Goal: Task Accomplishment & Management: Check status

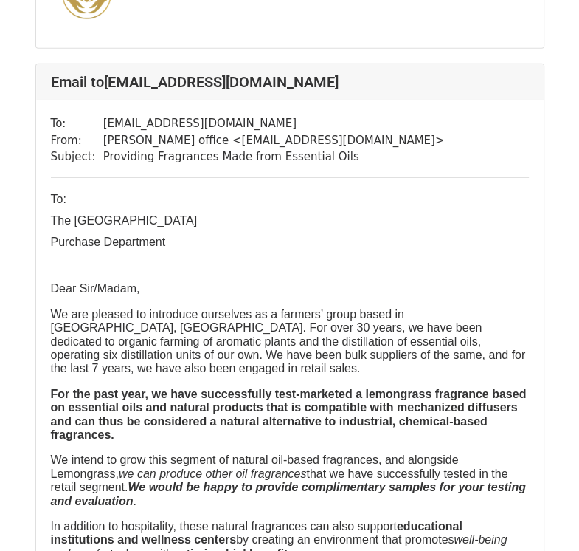
scroll to position [2510, 0]
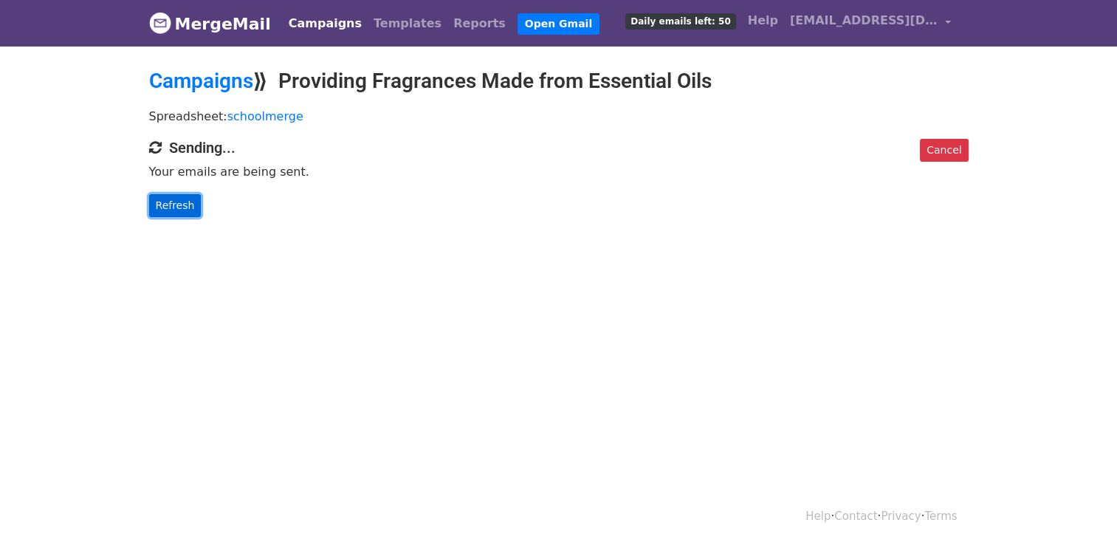
click at [156, 202] on link "Refresh" at bounding box center [175, 205] width 52 height 23
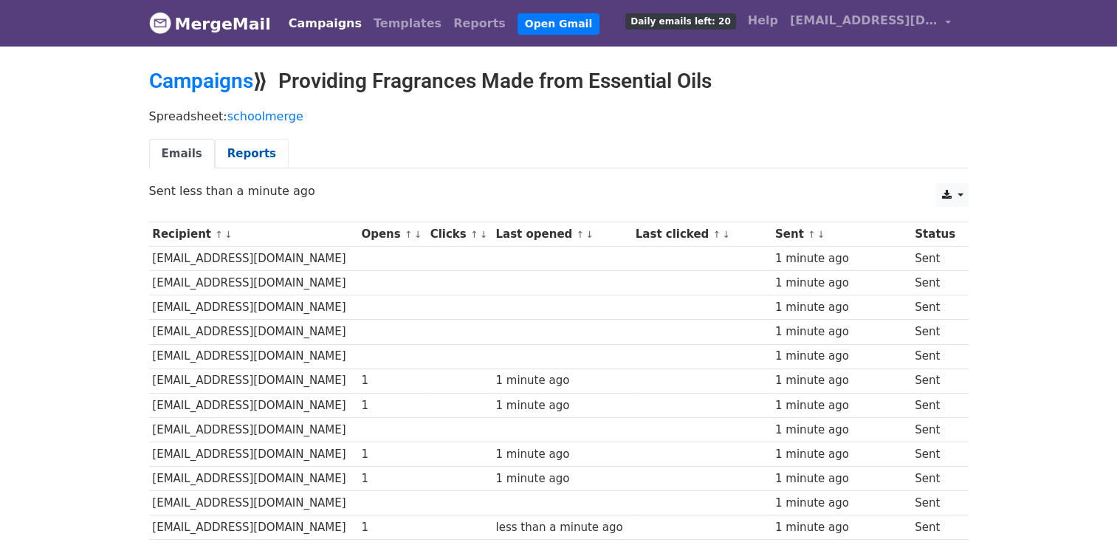
click at [259, 141] on link "Reports" at bounding box center [252, 154] width 74 height 30
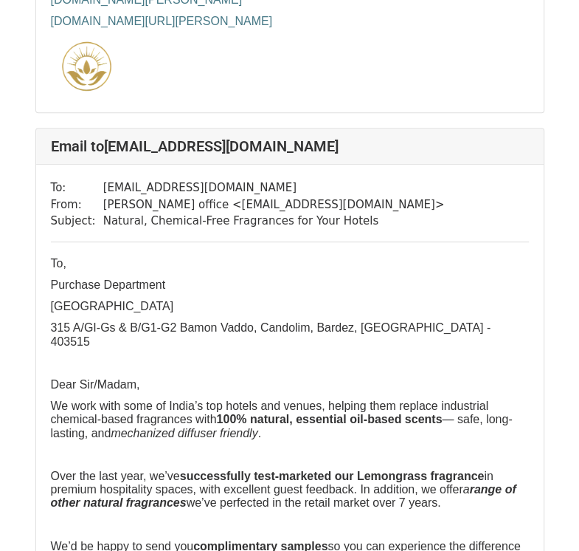
scroll to position [12185, 0]
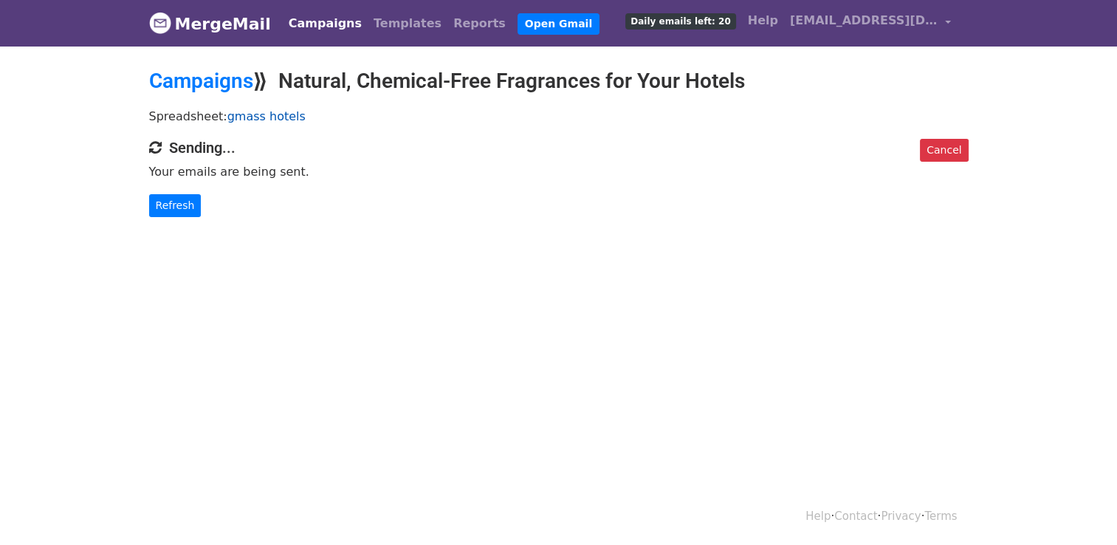
click at [237, 118] on link "gmass hotels" at bounding box center [266, 116] width 78 height 14
click at [192, 202] on link "Refresh" at bounding box center [175, 205] width 52 height 23
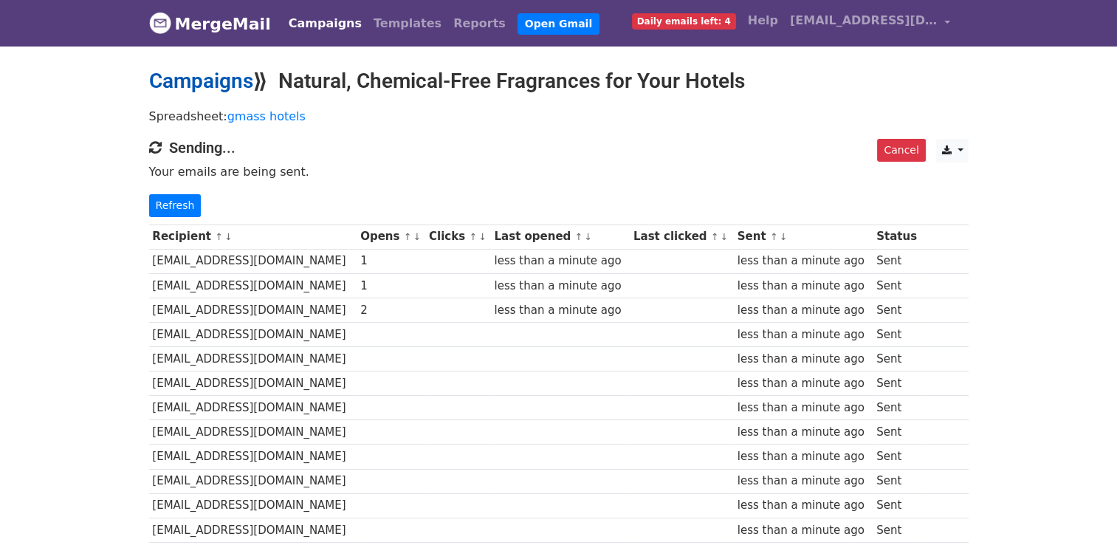
click at [234, 86] on link "Campaigns" at bounding box center [201, 81] width 104 height 24
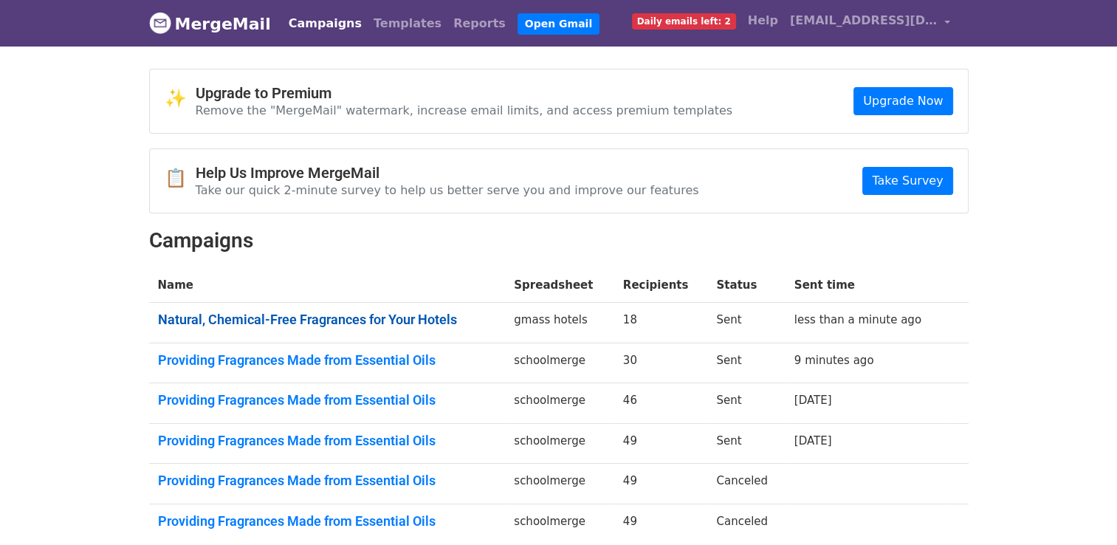
click at [398, 314] on link "Natural, Chemical-Free Fragrances for Your Hotels" at bounding box center [327, 319] width 339 height 16
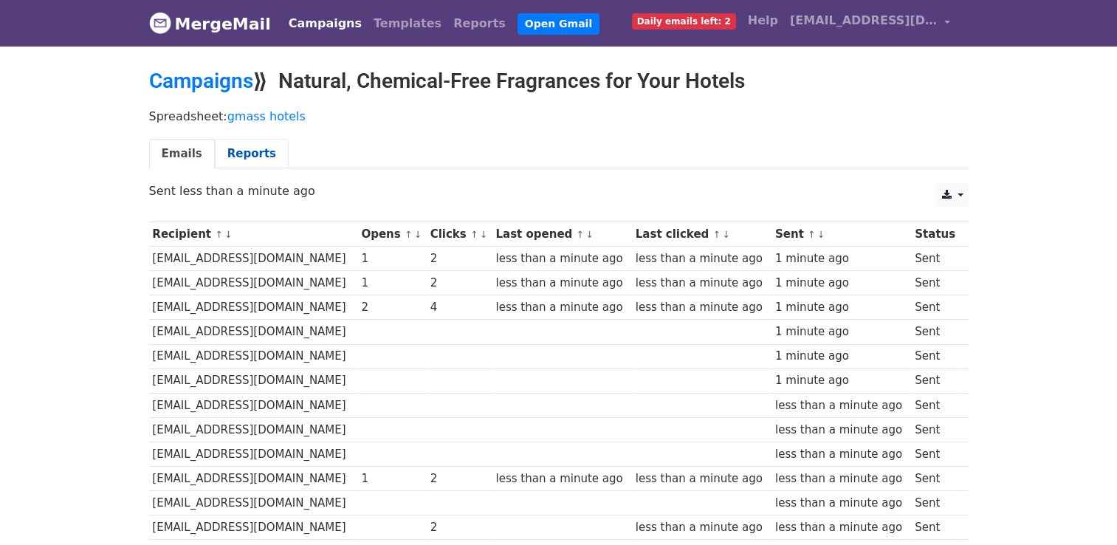
click at [252, 152] on link "Reports" at bounding box center [252, 154] width 74 height 30
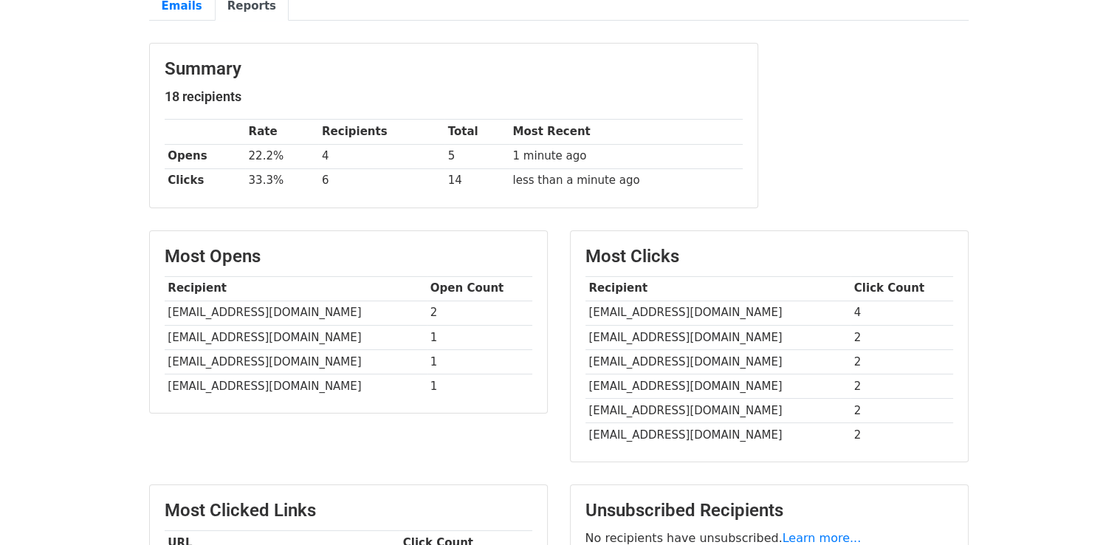
scroll to position [351, 0]
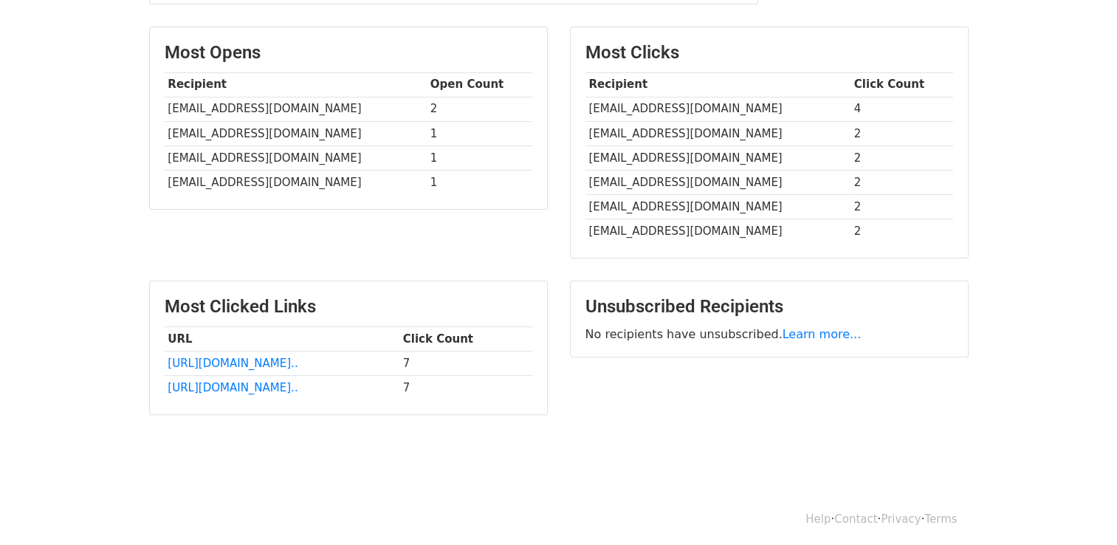
click at [275, 376] on td "[URL][DOMAIN_NAME].." at bounding box center [282, 388] width 235 height 24
click at [278, 365] on link "[URL][DOMAIN_NAME].." at bounding box center [233, 363] width 130 height 13
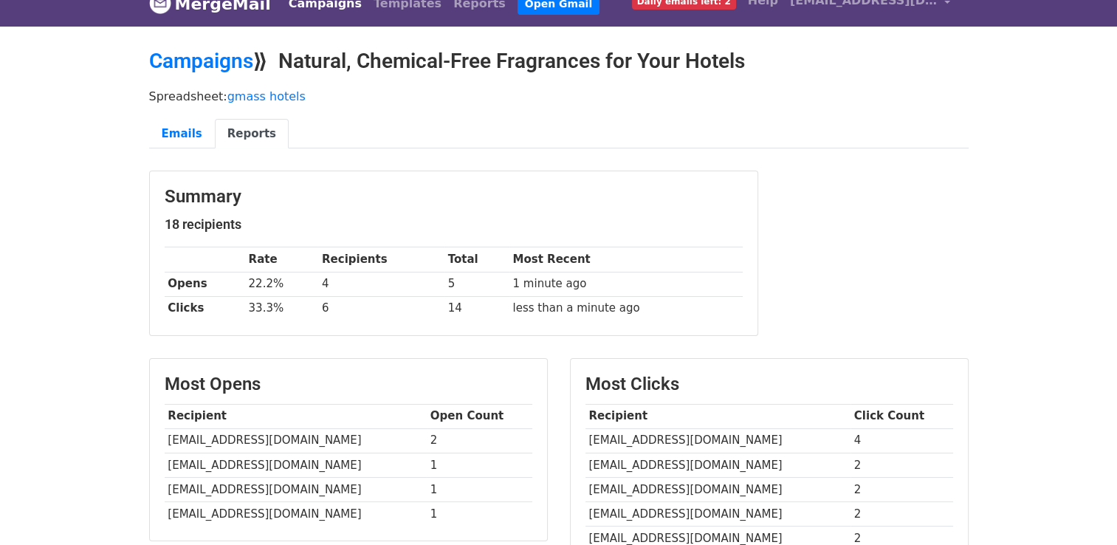
scroll to position [0, 0]
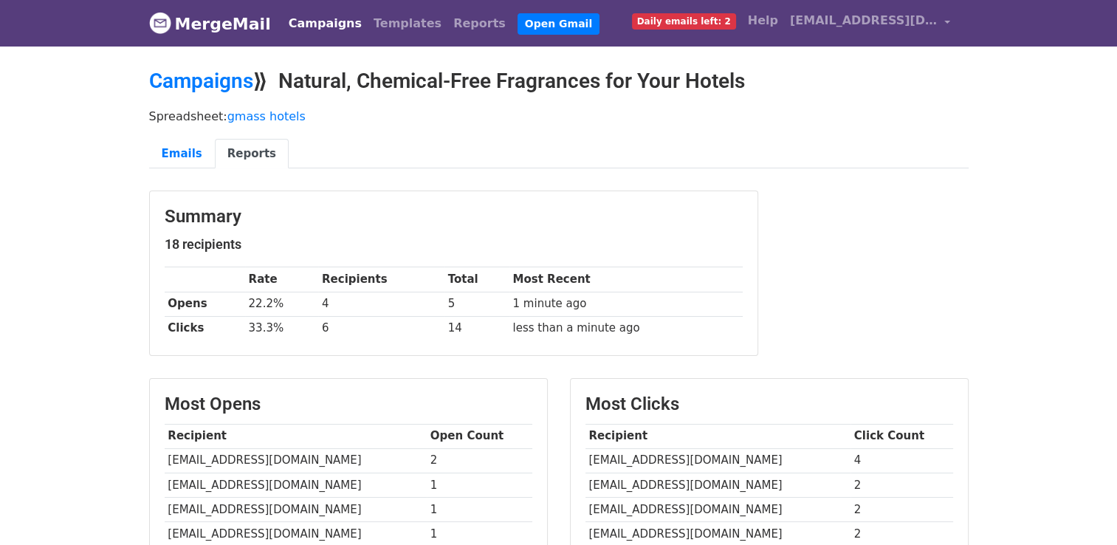
click at [224, 13] on link "MergeMail" at bounding box center [210, 23] width 122 height 31
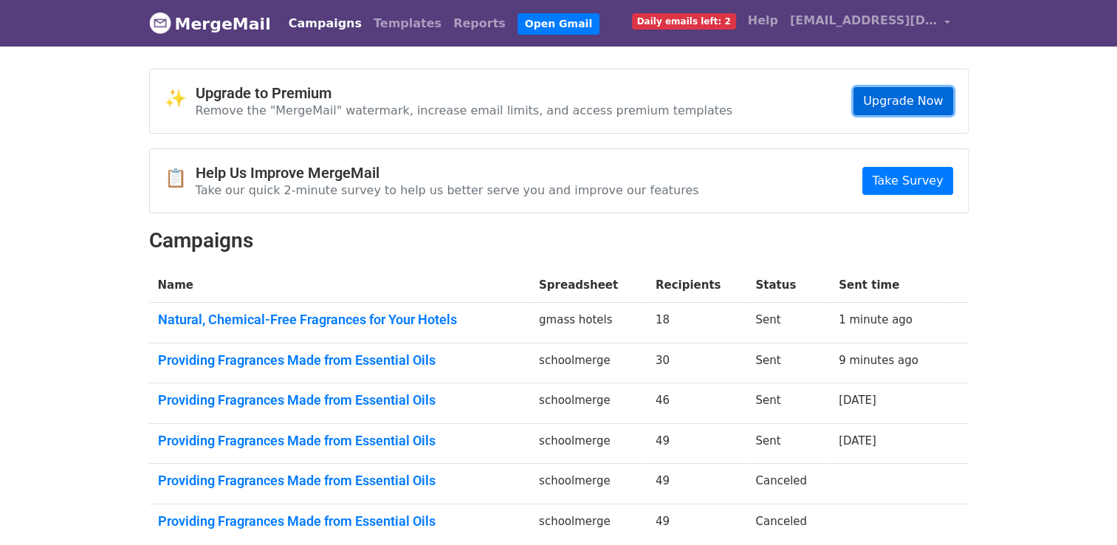
click at [898, 101] on link "Upgrade Now" at bounding box center [902, 101] width 99 height 28
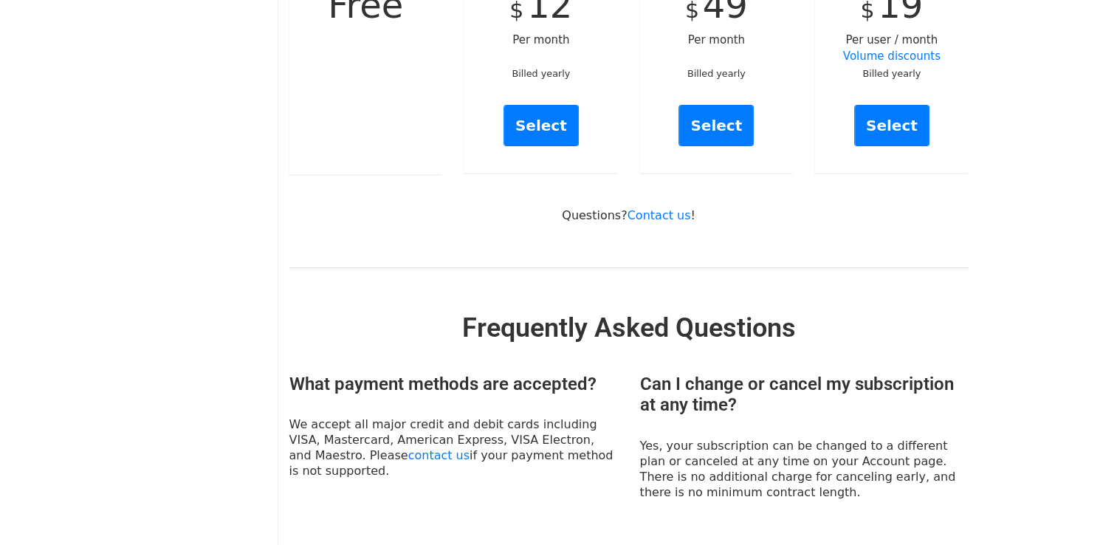
scroll to position [74, 0]
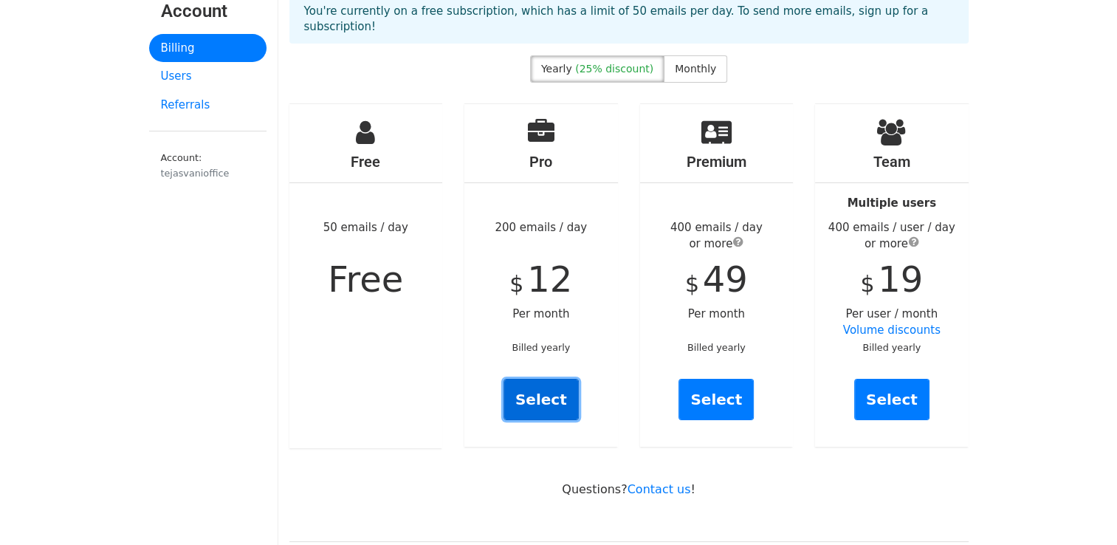
click at [540, 379] on link "Select" at bounding box center [540, 399] width 75 height 41
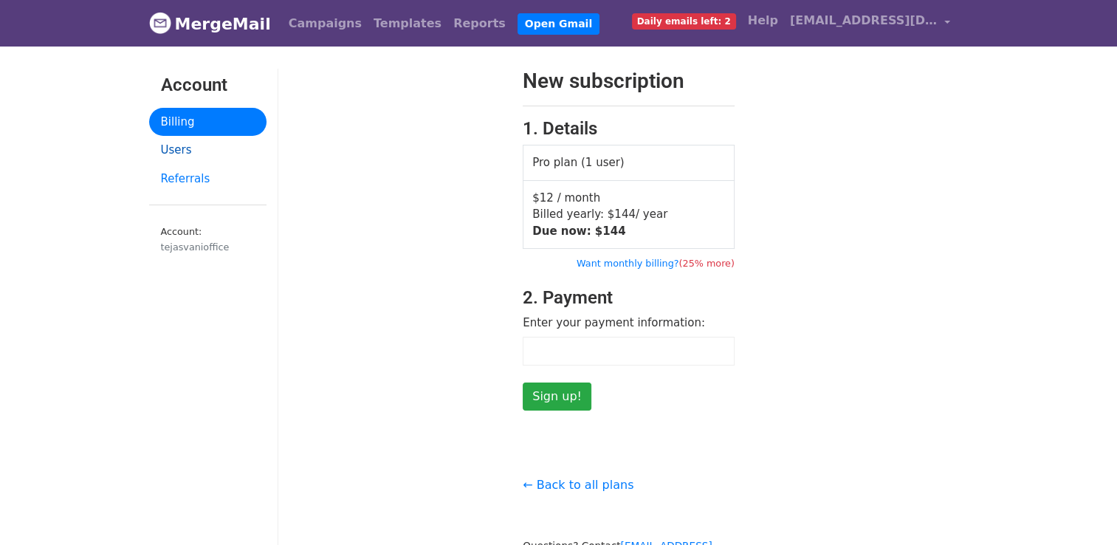
click at [198, 162] on link "Users" at bounding box center [207, 150] width 117 height 29
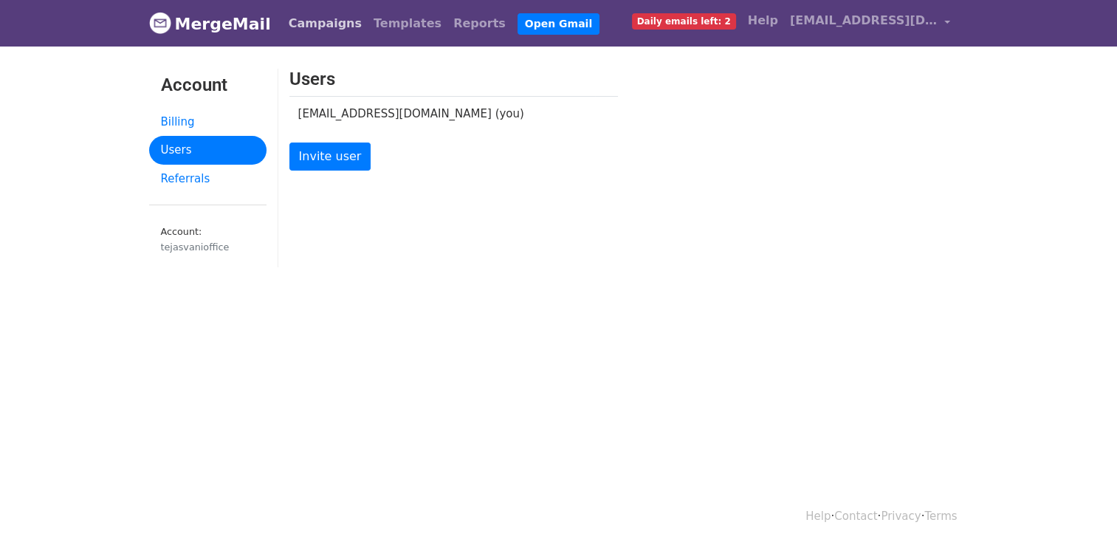
click at [311, 21] on link "Campaigns" at bounding box center [325, 24] width 85 height 30
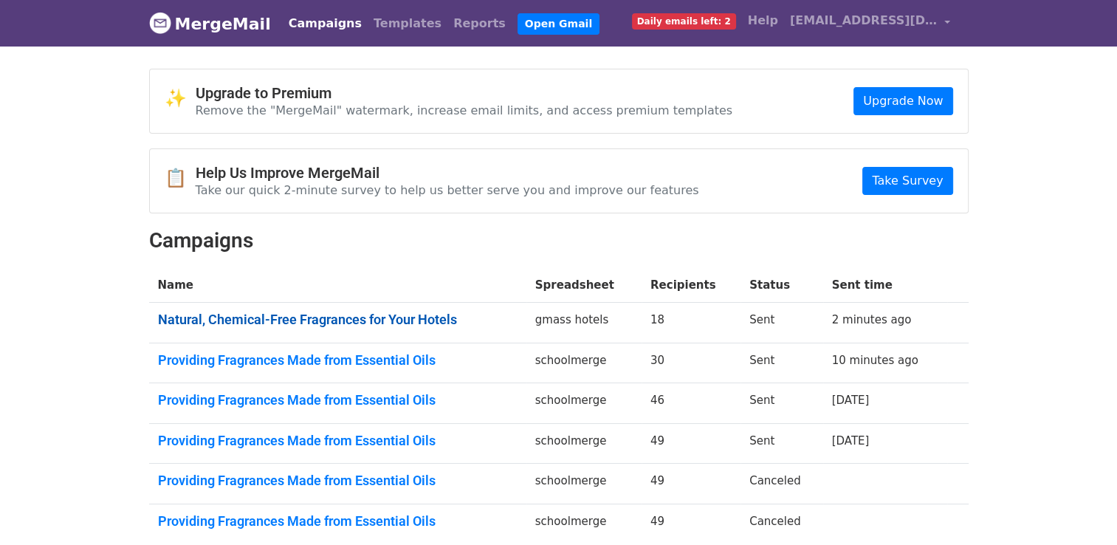
click at [326, 326] on link "Natural, Chemical-Free Fragrances for Your Hotels" at bounding box center [337, 319] width 359 height 16
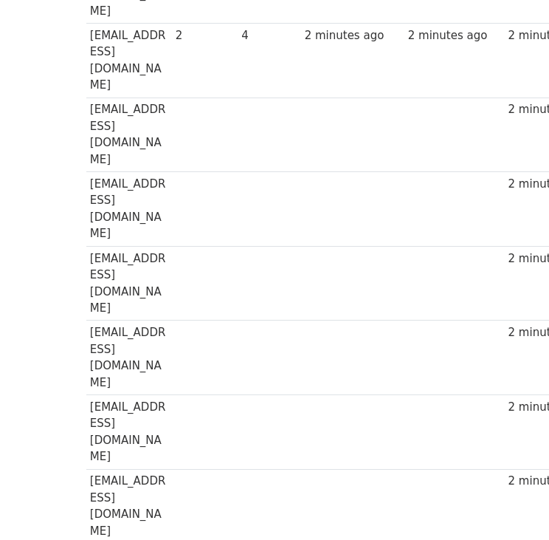
scroll to position [171, 0]
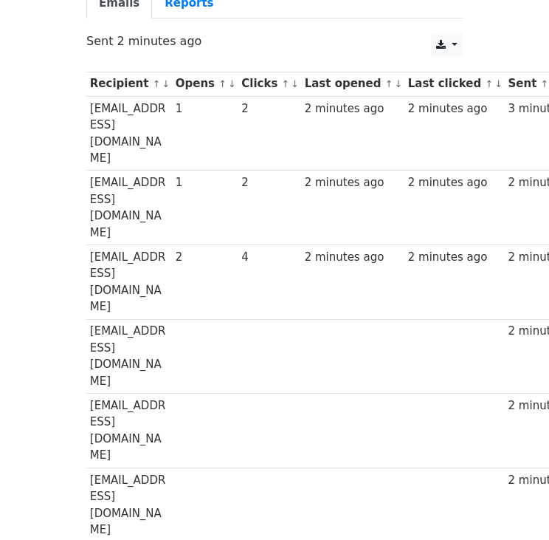
drag, startPoint x: 86, startPoint y: 297, endPoint x: 130, endPoint y: 323, distance: 50.6
click at [130, 323] on td "[EMAIL_ADDRESS][DOMAIN_NAME]" at bounding box center [129, 356] width 86 height 75
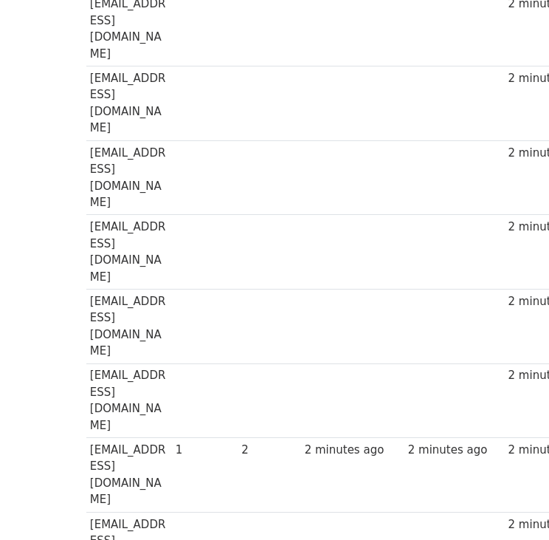
scroll to position [467, 0]
